Goal: Task Accomplishment & Management: Complete application form

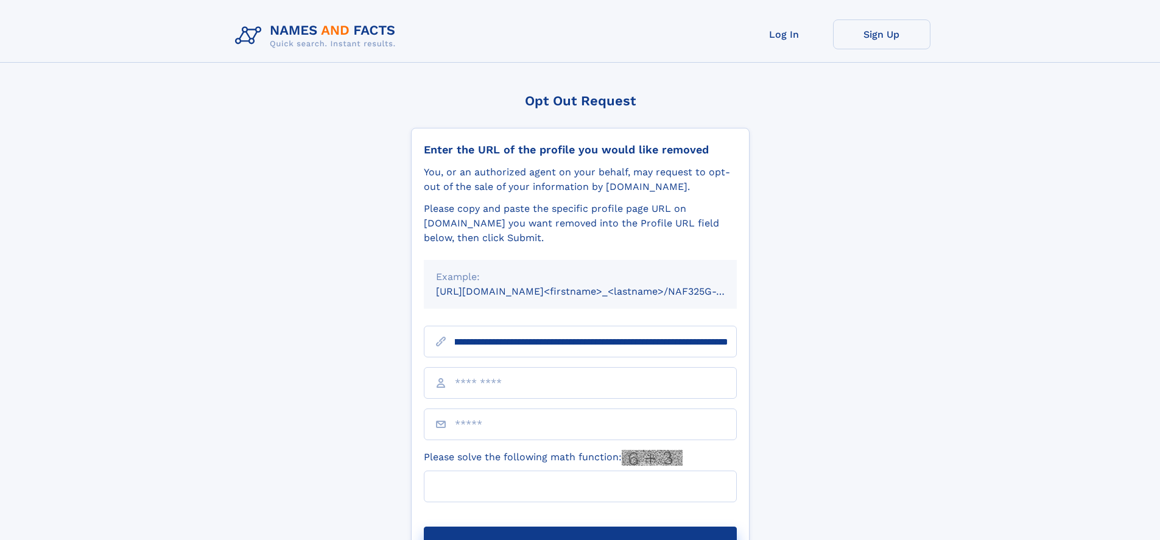
scroll to position [0, 144]
type input "**********"
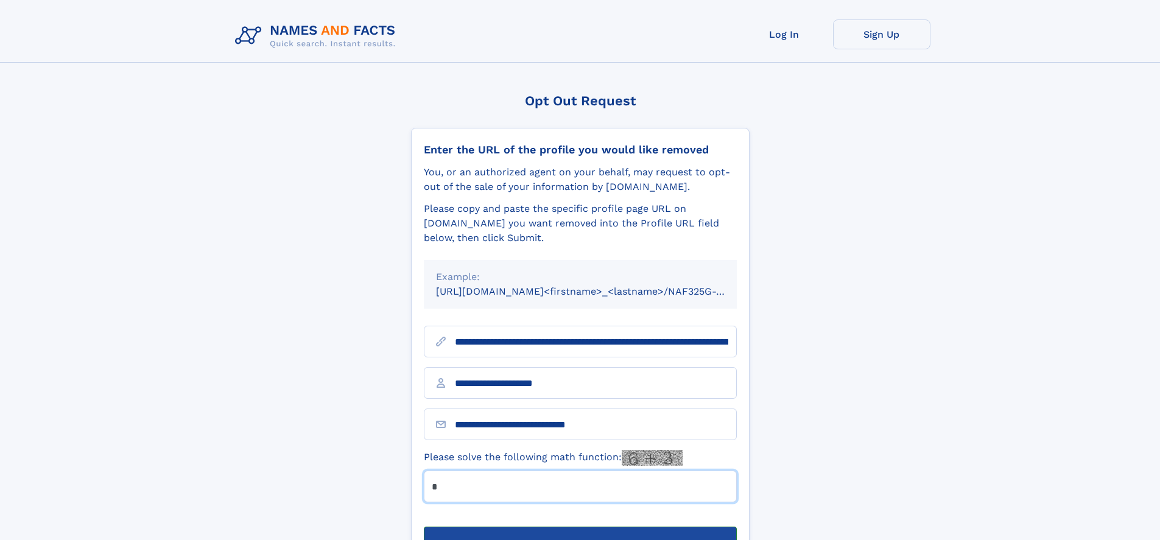
type input "*"
click at [580, 527] on button "Submit Opt Out Request" at bounding box center [580, 546] width 313 height 39
